Goal: Task Accomplishment & Management: Manage account settings

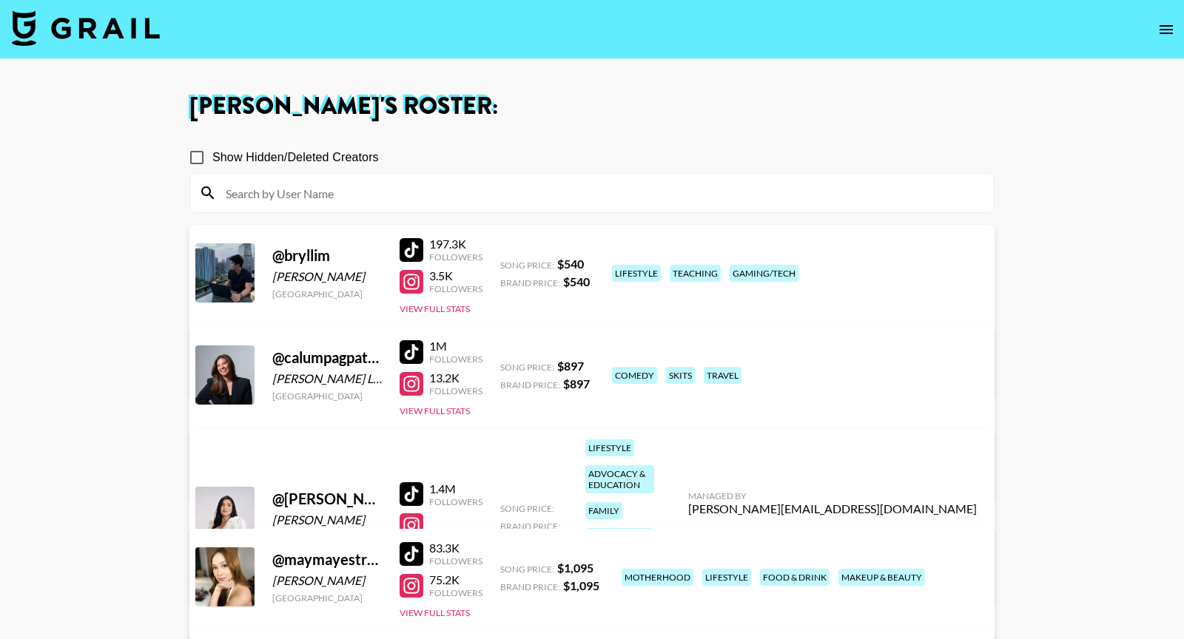
click at [112, 25] on img at bounding box center [86, 28] width 148 height 36
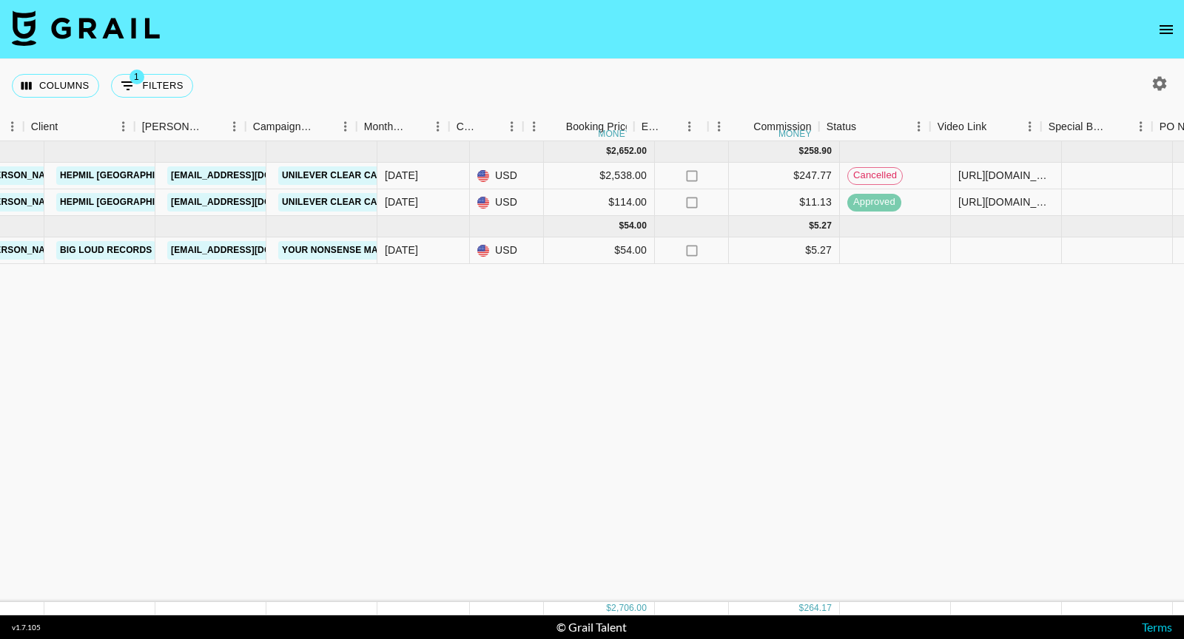
scroll to position [0, 471]
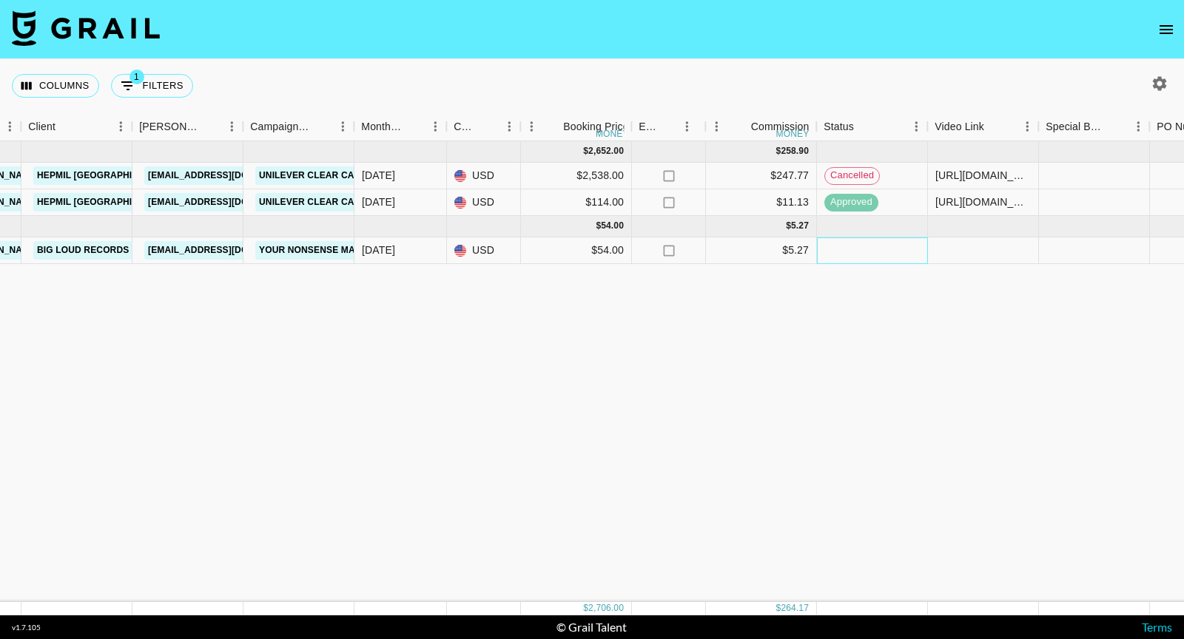
click at [871, 243] on div at bounding box center [872, 251] width 111 height 27
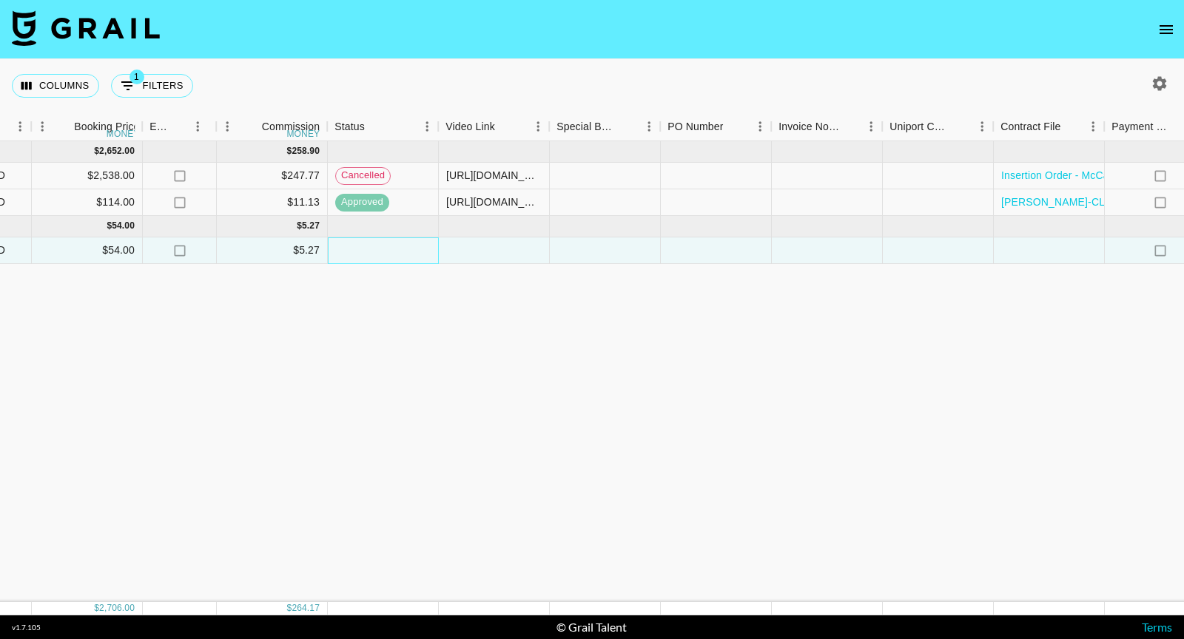
scroll to position [0, 1273]
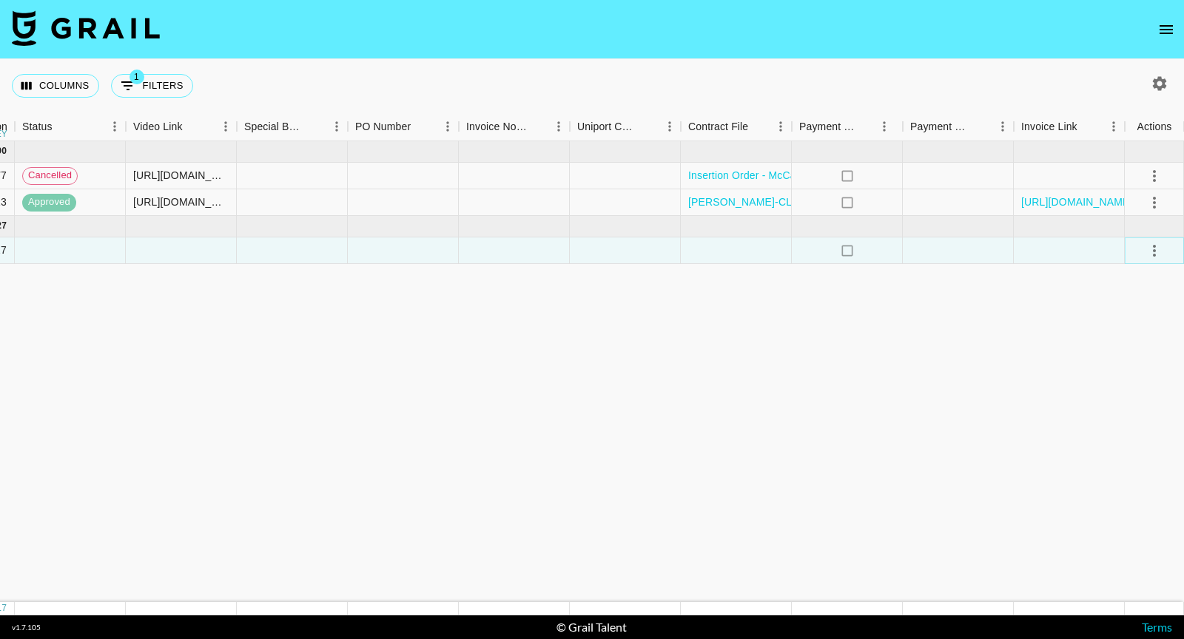
click at [1159, 253] on icon "select merge strategy" at bounding box center [1155, 251] width 18 height 18
click at [1144, 275] on li "Confirm" at bounding box center [1136, 282] width 96 height 27
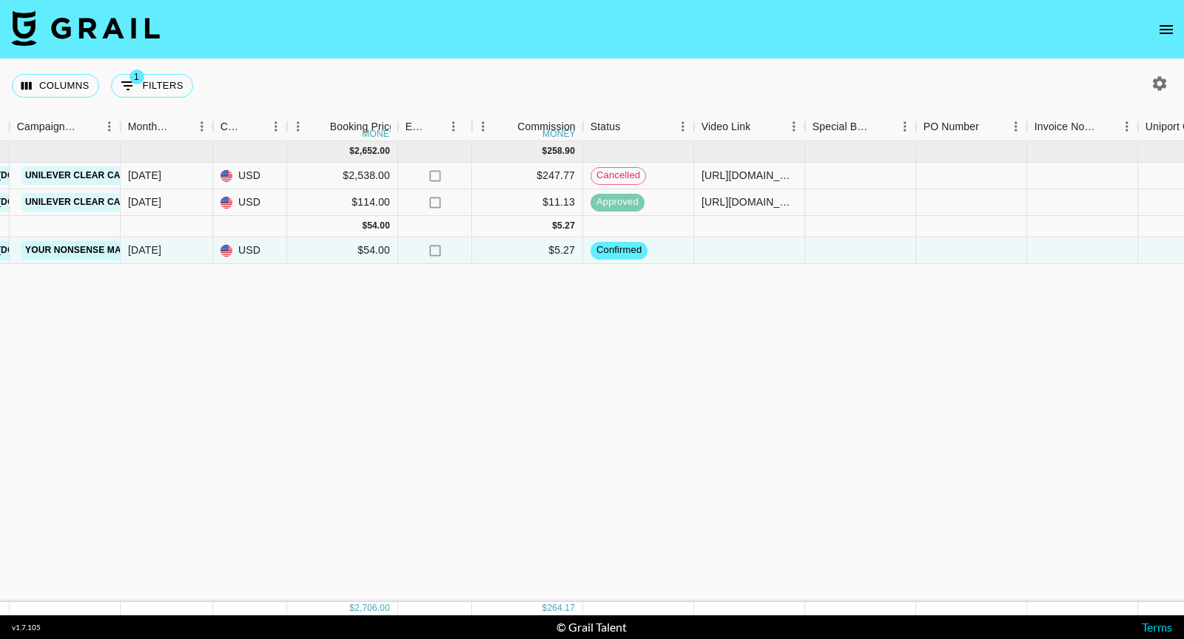
scroll to position [0, 372]
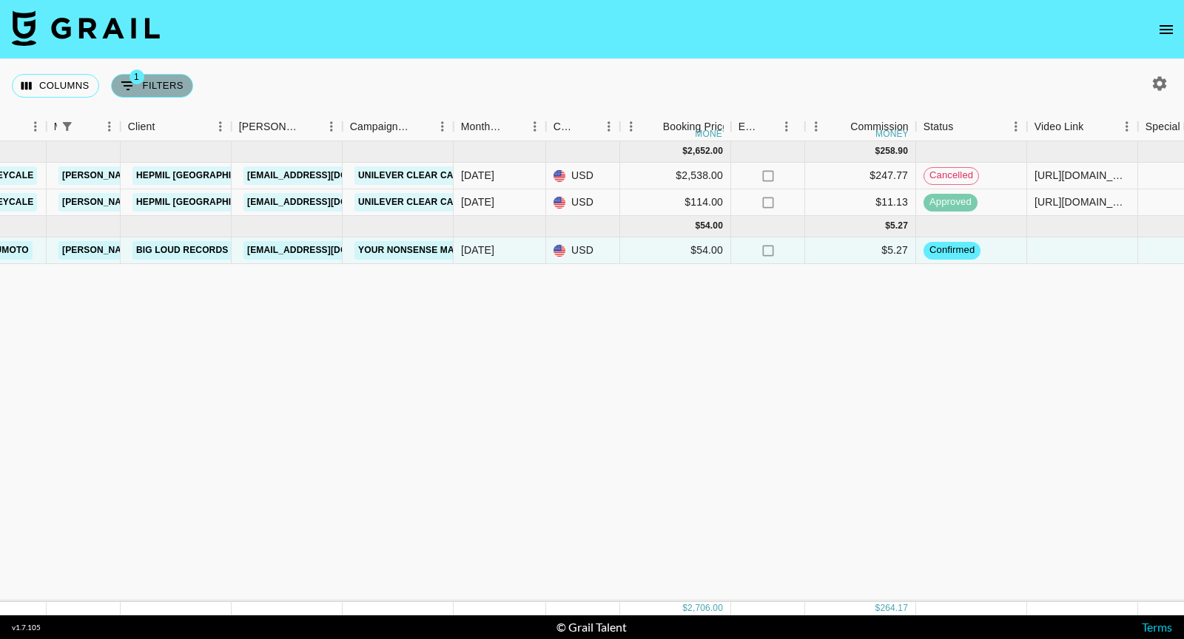
click at [162, 87] on button "1 Filters" at bounding box center [152, 86] width 82 height 24
select select "managerIds"
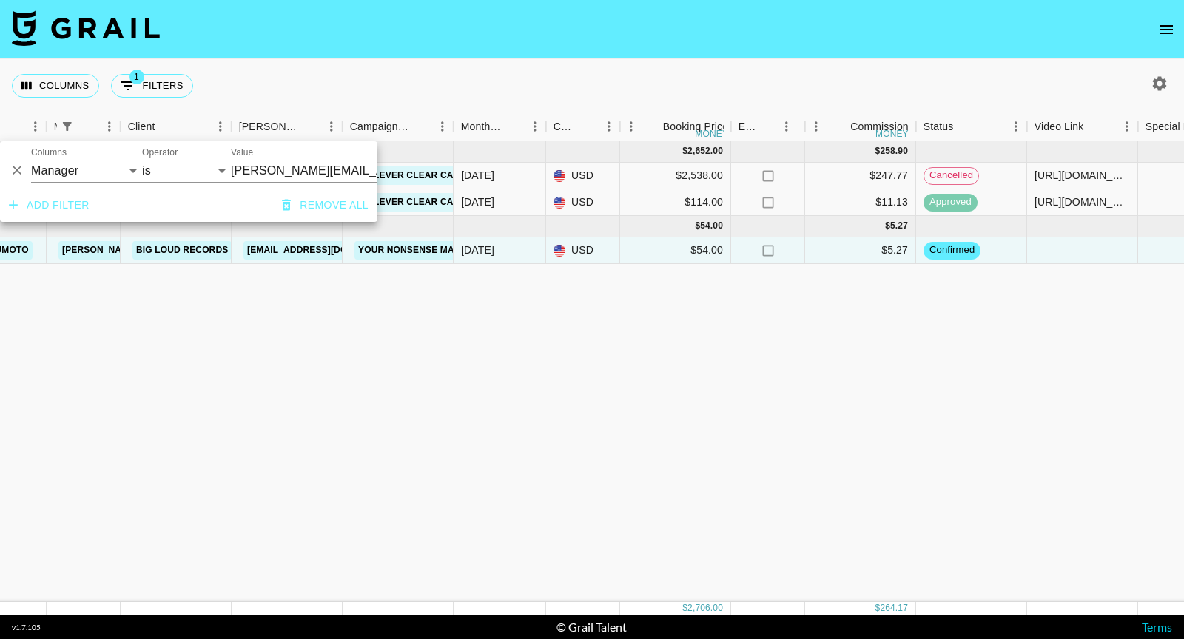
click at [195, 358] on div "[DATE] ( 2 ) $ 2,652.00 $ 258.90 recFODHEdtZZ1E5Ta mccartneycale [PERSON_NAME][…" at bounding box center [856, 371] width 2457 height 461
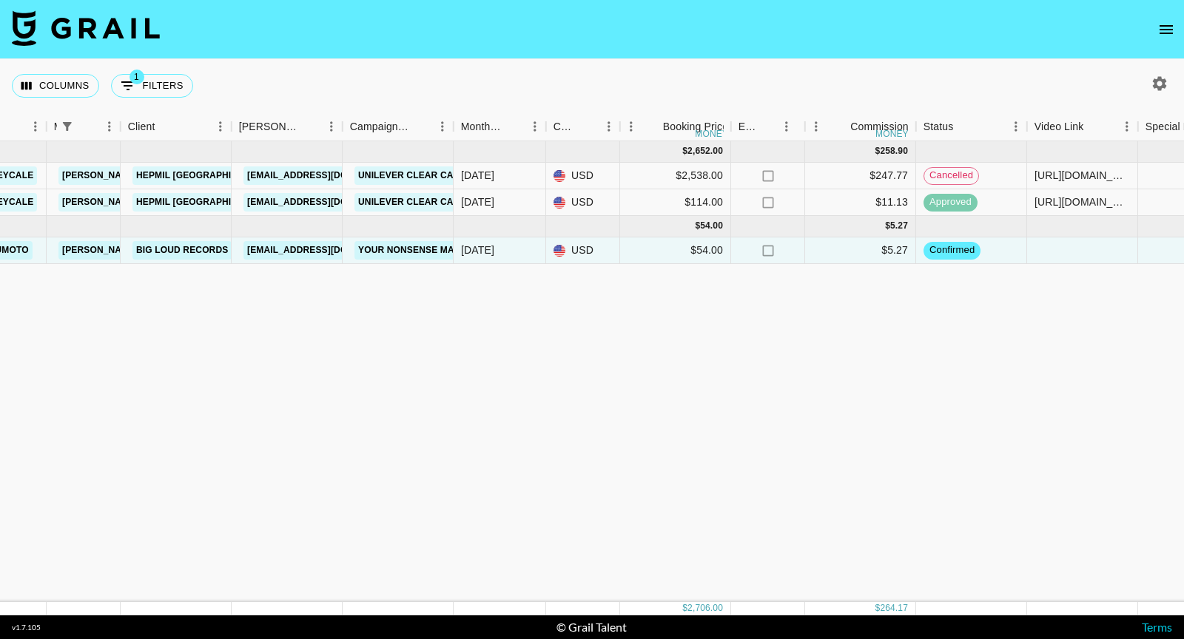
click at [1182, 18] on nav at bounding box center [592, 29] width 1184 height 59
click at [1160, 33] on icon "open drawer" at bounding box center [1166, 29] width 13 height 9
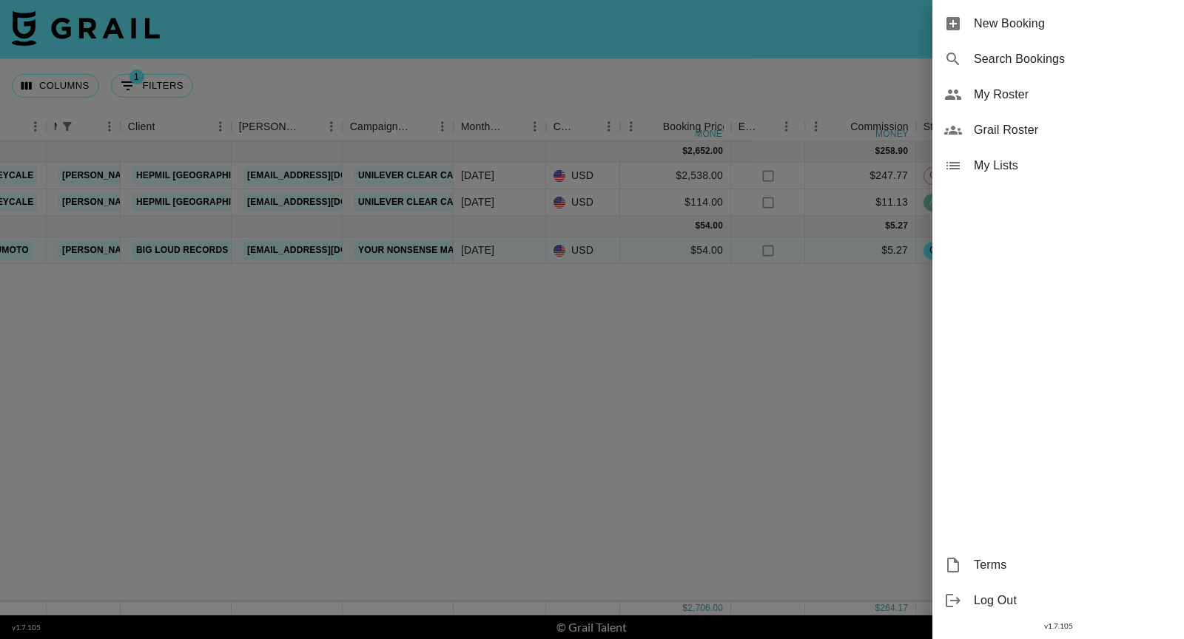
click at [682, 407] on div at bounding box center [592, 319] width 1184 height 639
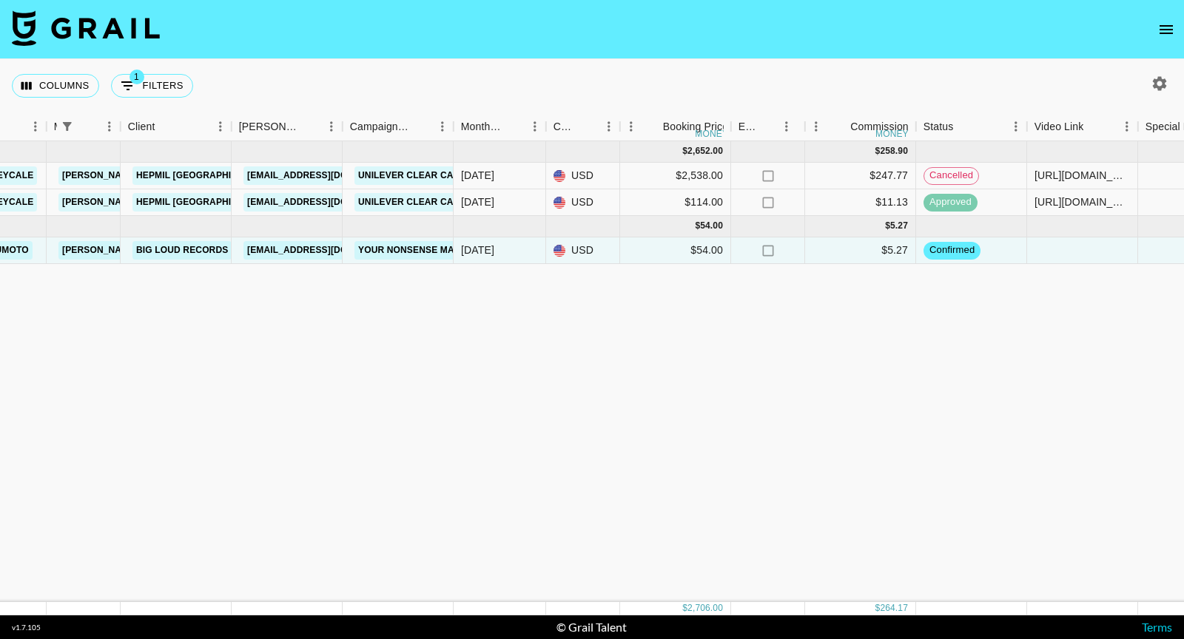
click at [1175, 16] on nav at bounding box center [592, 29] width 1184 height 59
click at [1175, 21] on button "open drawer" at bounding box center [1167, 30] width 30 height 30
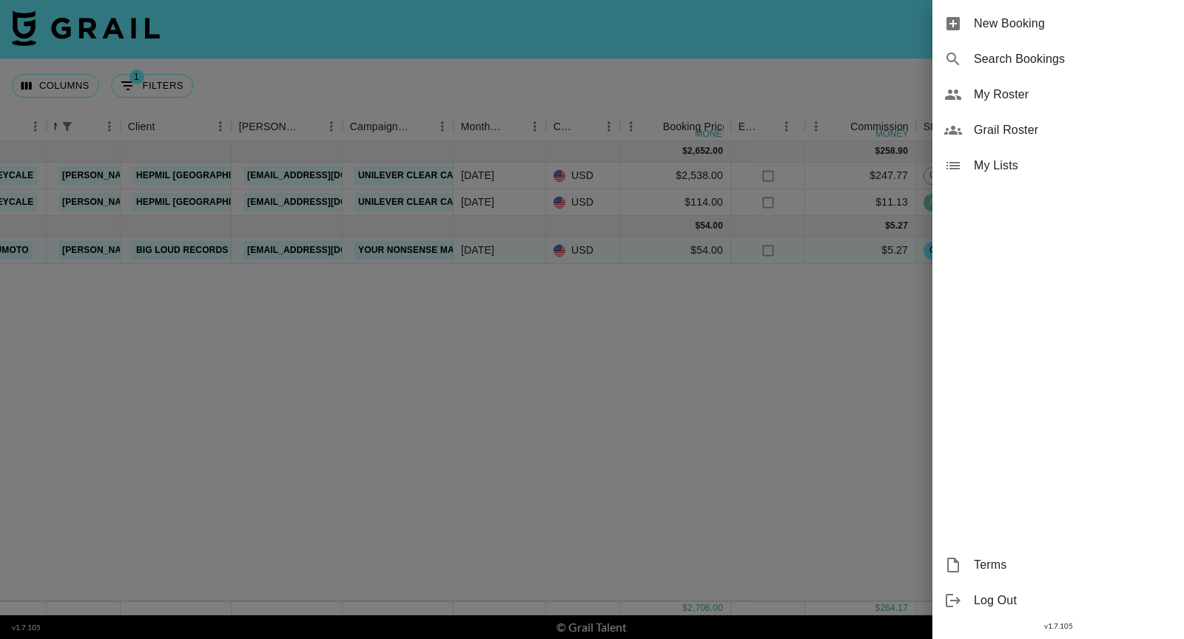
click at [1052, 84] on div "My Roster" at bounding box center [1059, 95] width 252 height 36
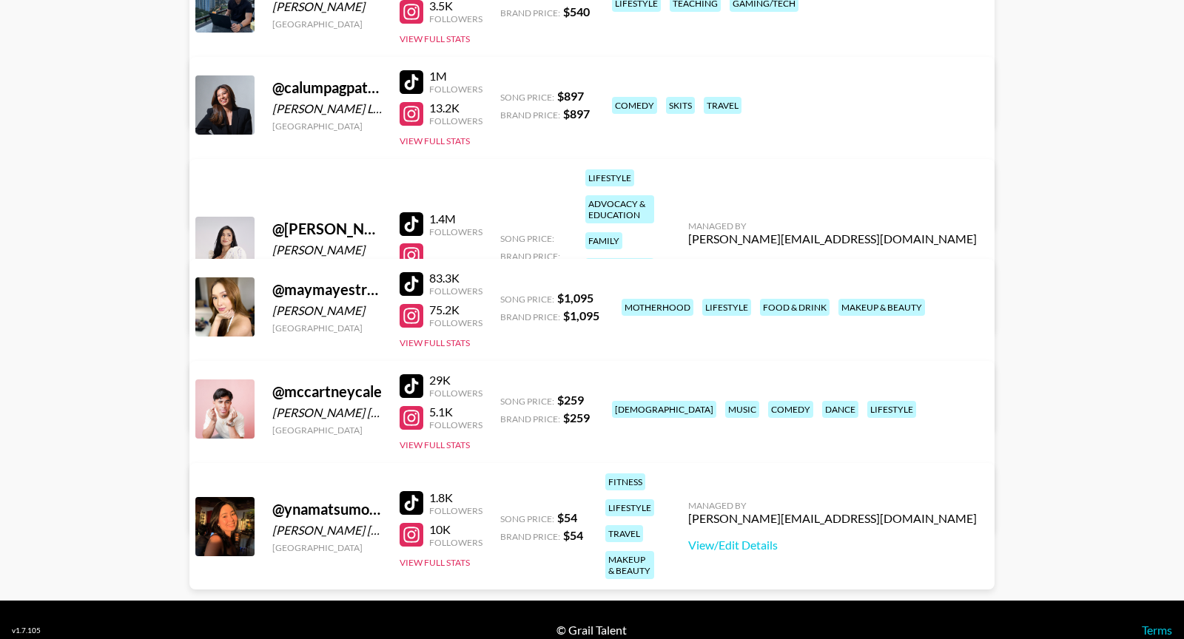
scroll to position [289, 0]
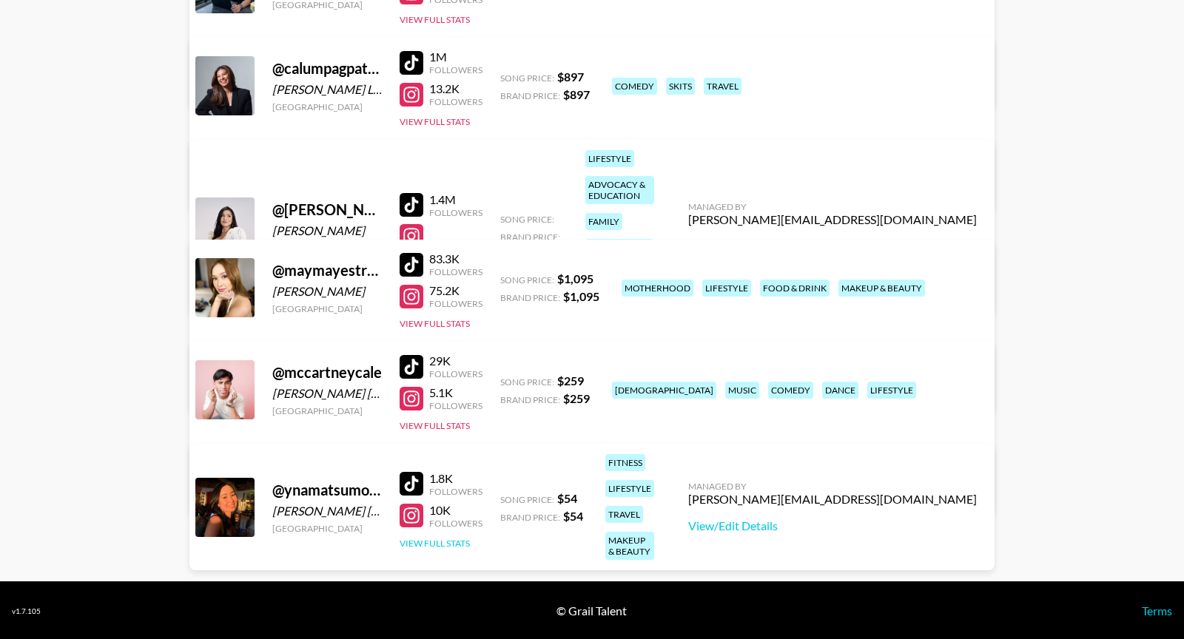
click at [436, 538] on button "View Full Stats" at bounding box center [435, 543] width 70 height 11
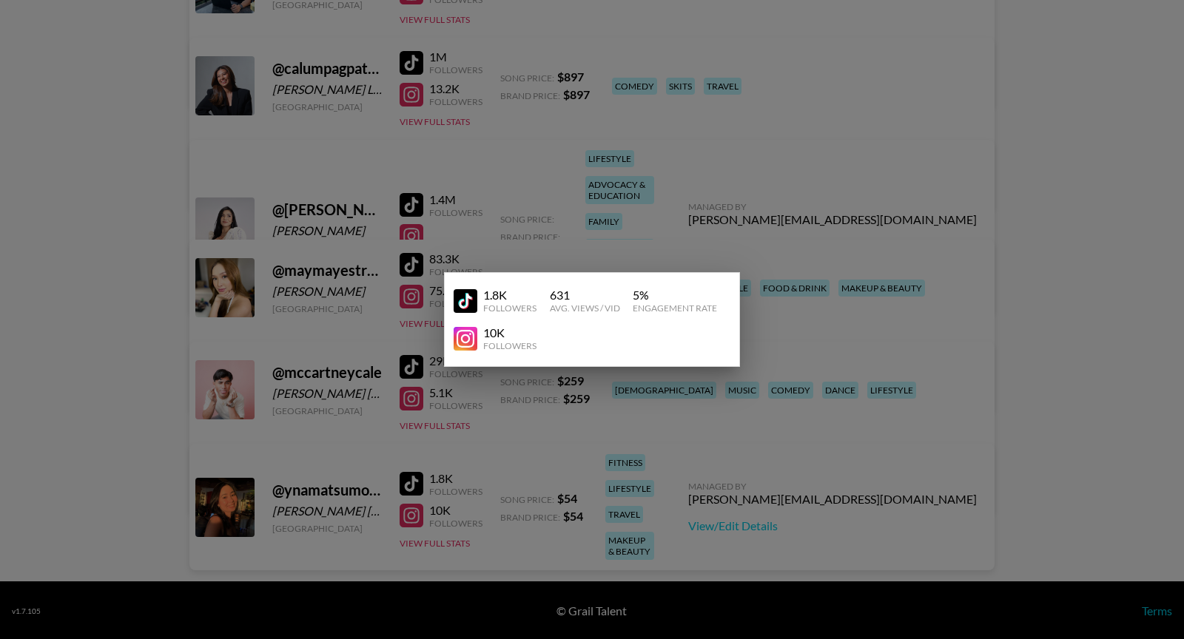
click at [107, 426] on div at bounding box center [592, 319] width 1184 height 639
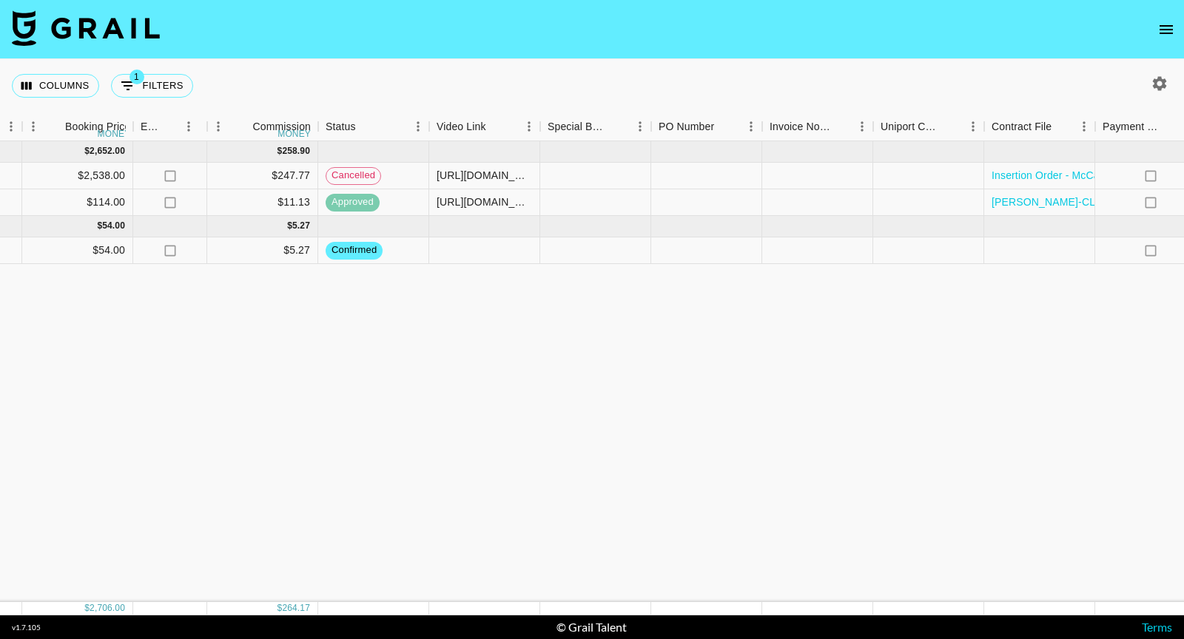
scroll to position [0, 1273]
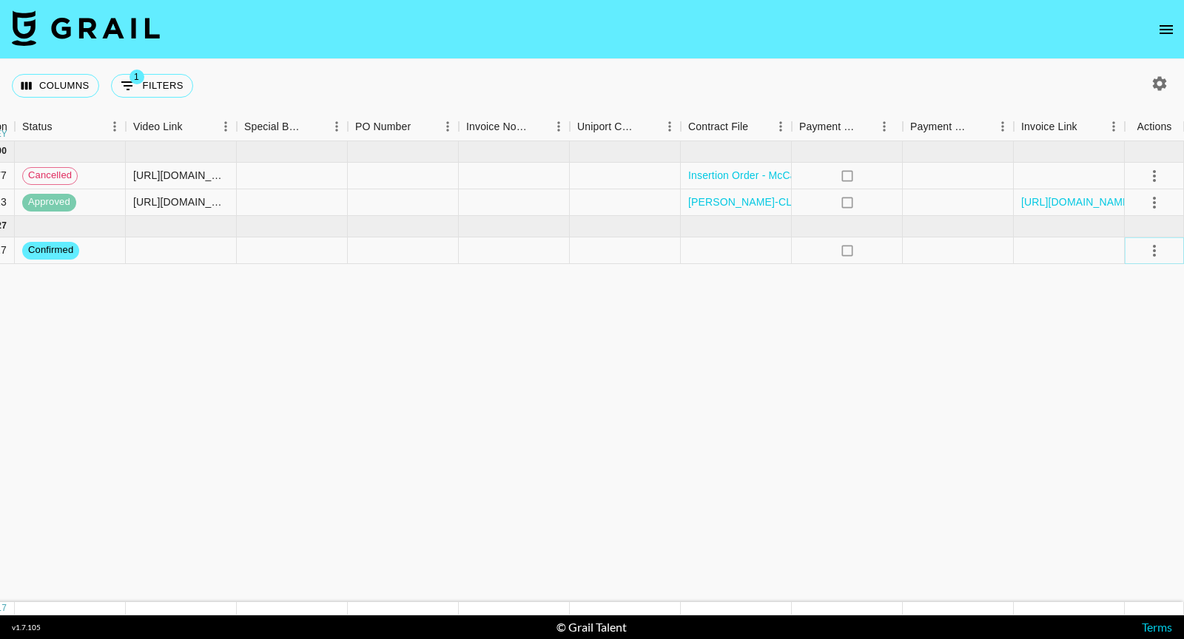
click at [1147, 258] on icon "select merge strategy" at bounding box center [1155, 251] width 18 height 18
click at [1166, 32] on icon "open drawer" at bounding box center [1167, 30] width 18 height 18
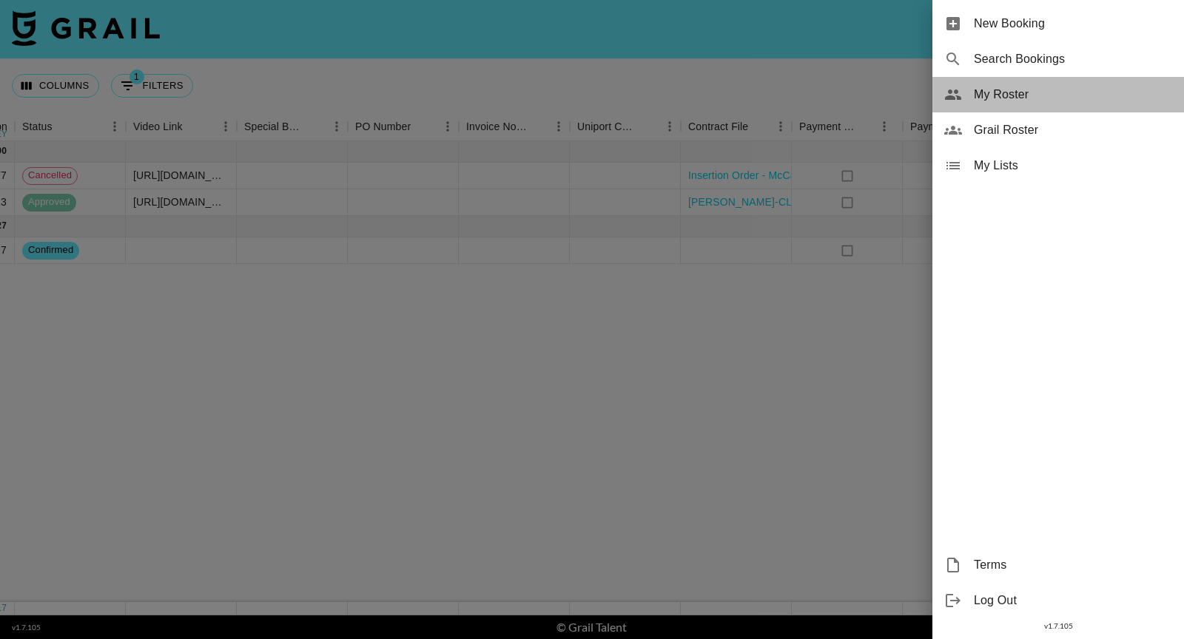
click at [1021, 93] on span "My Roster" at bounding box center [1073, 95] width 198 height 18
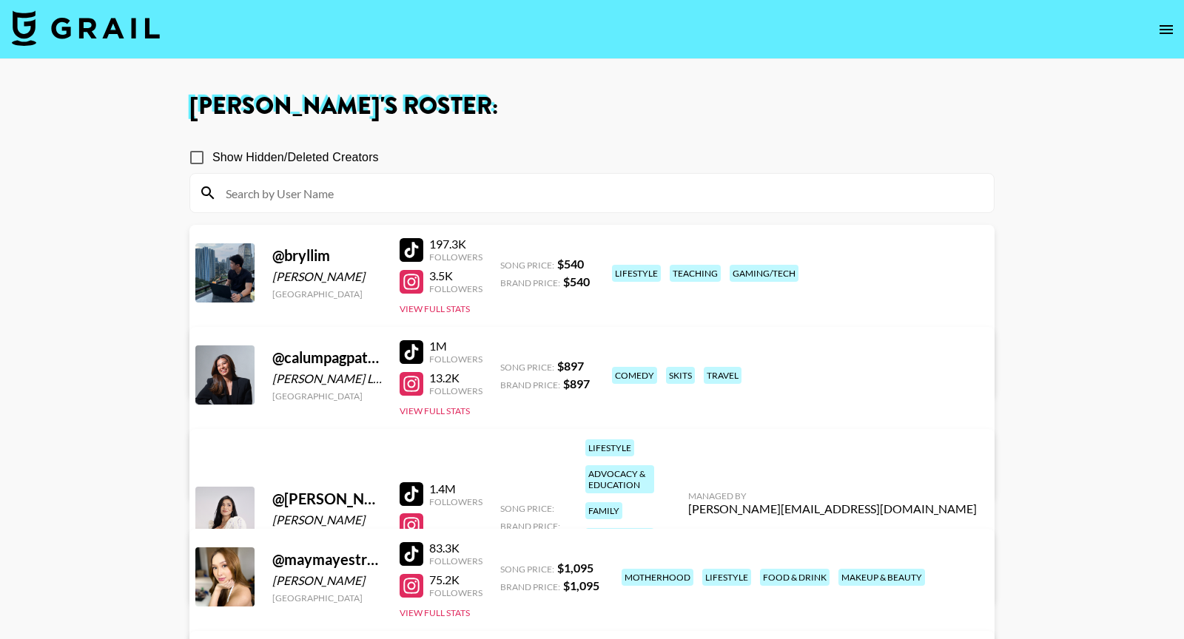
click at [108, 8] on nav at bounding box center [592, 29] width 1184 height 59
click at [112, 22] on img at bounding box center [86, 28] width 148 height 36
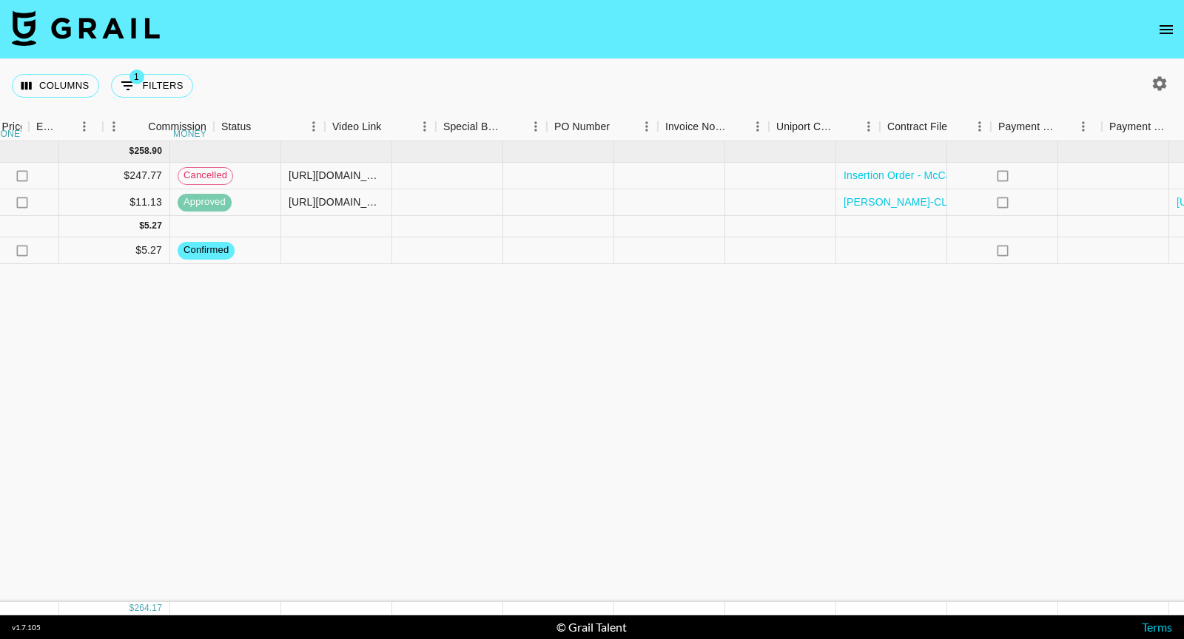
scroll to position [0, 1273]
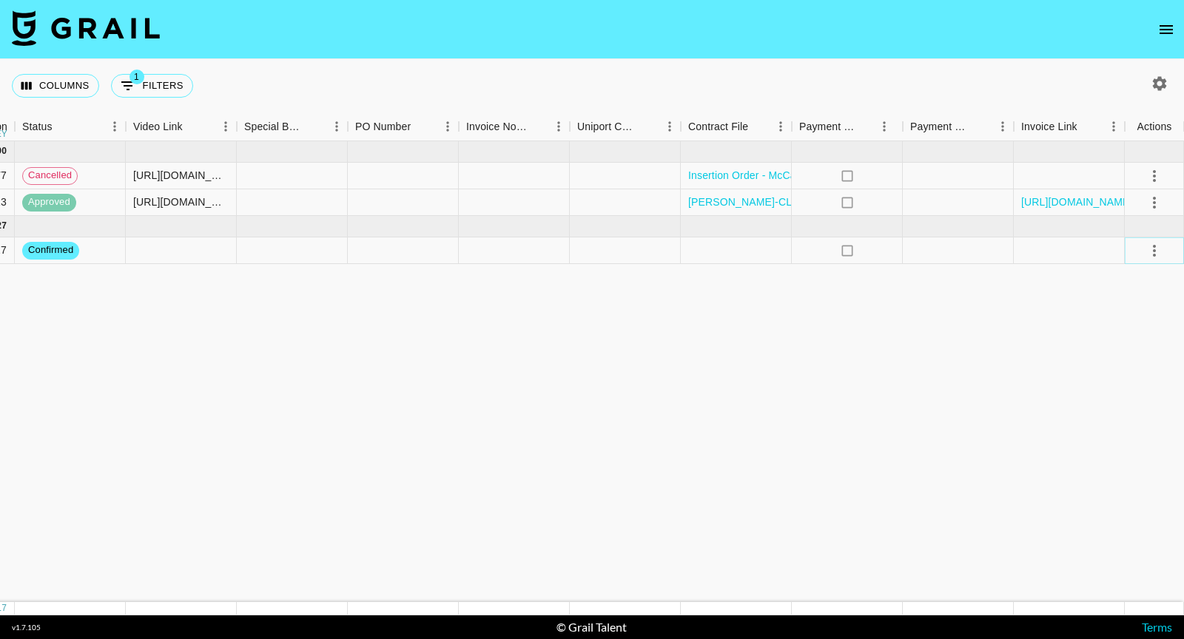
click at [1154, 245] on icon "select merge strategy" at bounding box center [1154, 251] width 3 height 12
click at [1126, 393] on div "Approve" at bounding box center [1122, 389] width 45 height 18
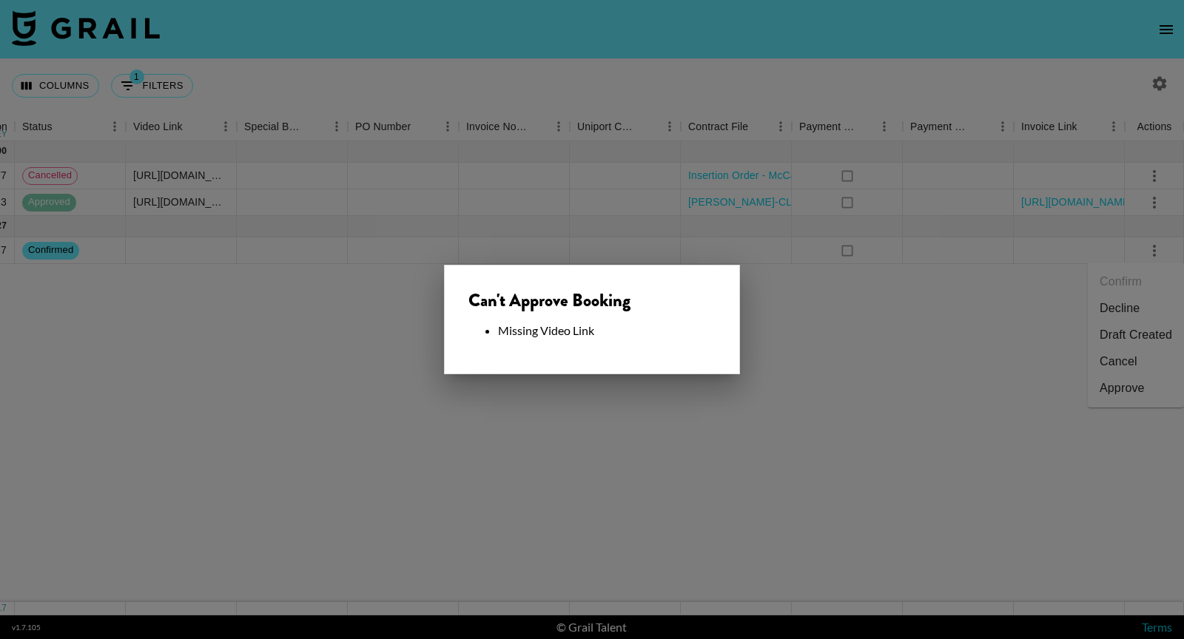
click at [890, 332] on div at bounding box center [592, 319] width 1184 height 639
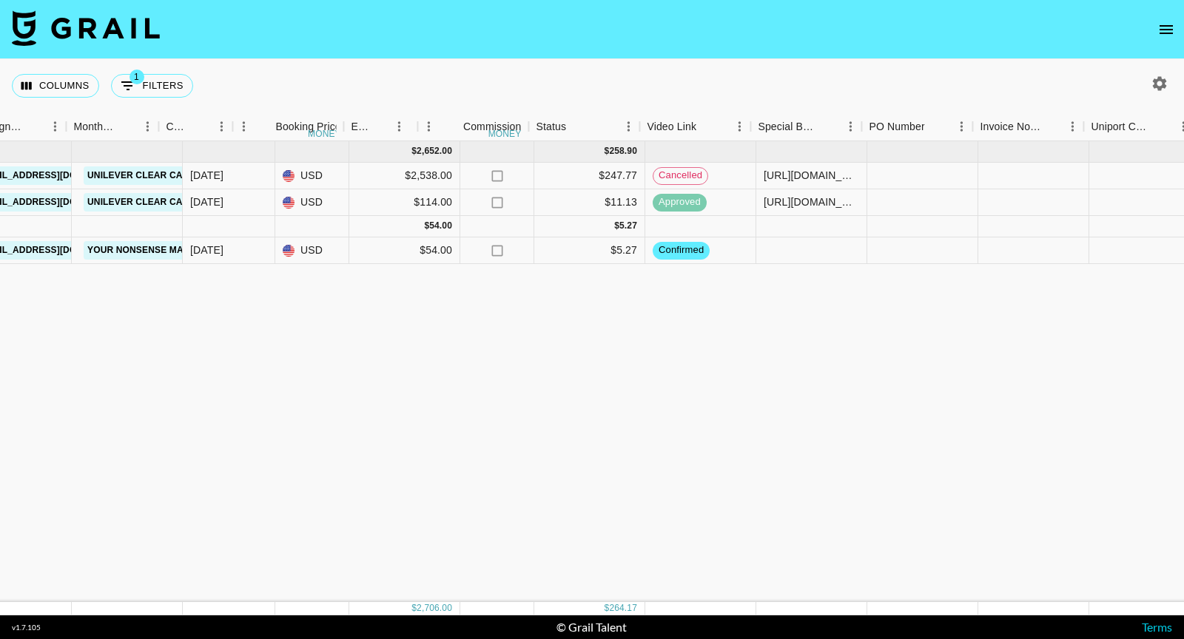
scroll to position [0, 603]
